Goal: Navigation & Orientation: Find specific page/section

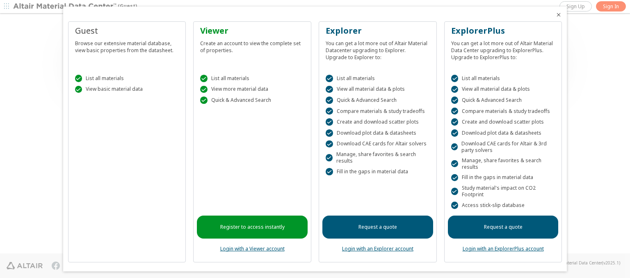
click at [556, 15] on icon "Close" at bounding box center [559, 14] width 7 height 7
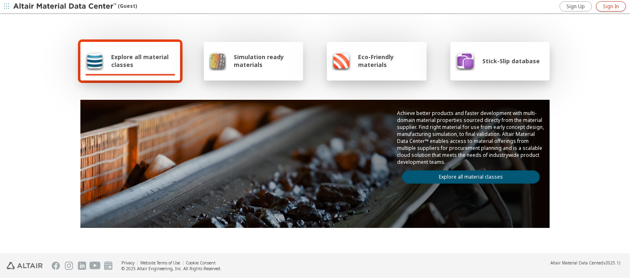
click at [611, 6] on span "Sign In" at bounding box center [611, 6] width 16 height 7
click at [65, 7] on img at bounding box center [65, 6] width 105 height 8
click at [140, 61] on span "Explore all material classes" at bounding box center [143, 61] width 64 height 16
click at [468, 175] on link "Explore all material classes" at bounding box center [471, 176] width 138 height 13
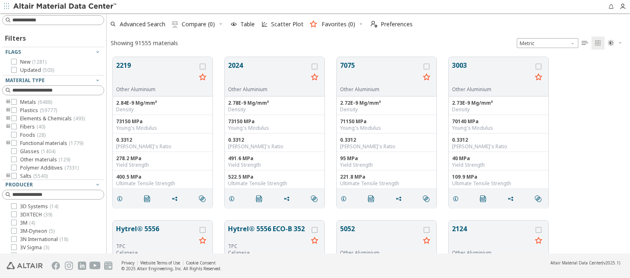
scroll to position [196, 517]
click at [389, 24] on span "Preferences" at bounding box center [397, 24] width 32 height 6
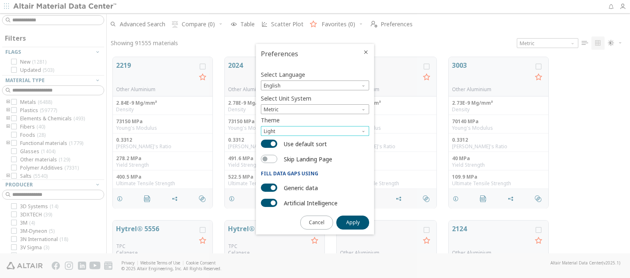
click at [315, 131] on span "Light" at bounding box center [315, 131] width 108 height 10
click at [270, 161] on span "Dark" at bounding box center [270, 161] width 11 height 7
click at [353, 222] on span "Apply" at bounding box center [353, 222] width 14 height 7
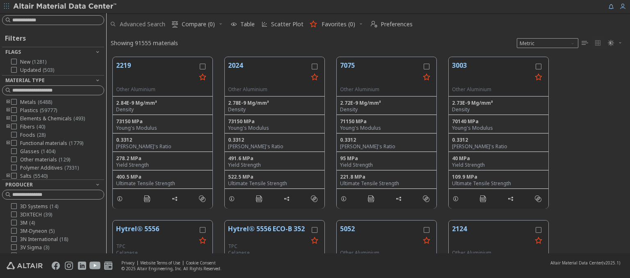
click at [138, 24] on span "Advanced Search" at bounding box center [143, 24] width 46 height 6
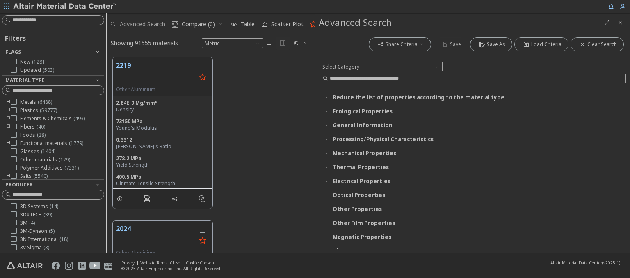
scroll to position [196, 202]
click at [65, 7] on img at bounding box center [65, 6] width 105 height 8
